Goal: Check status

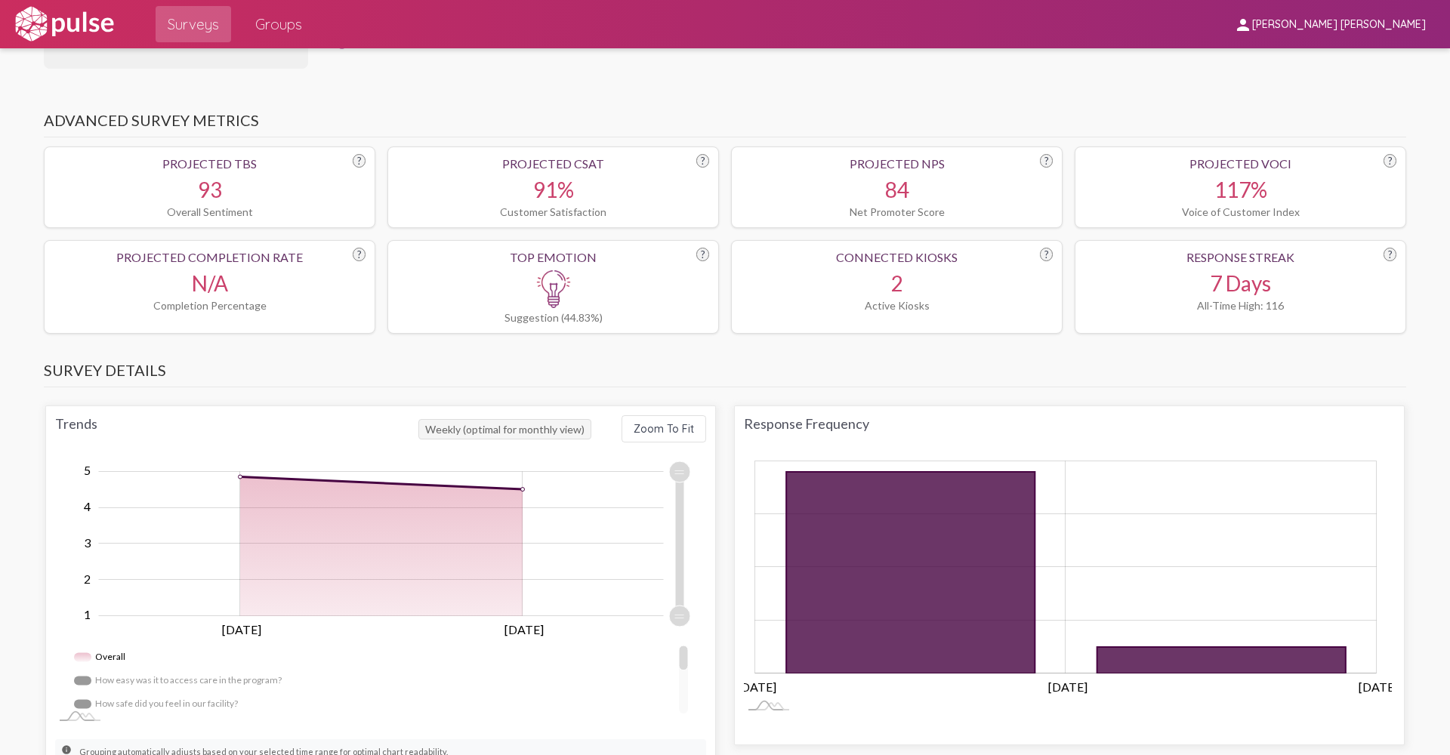
scroll to position [378, 0]
